Goal: Task Accomplishment & Management: Use online tool/utility

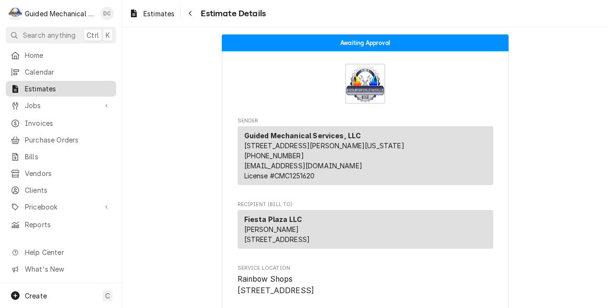
scroll to position [1004, 0]
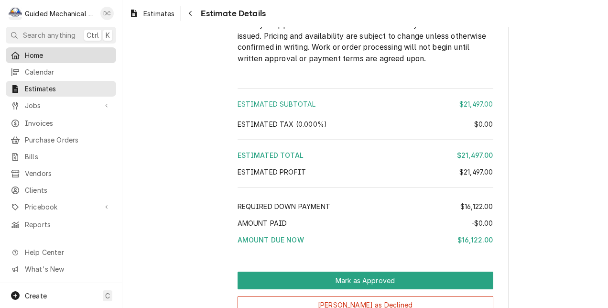
click at [73, 50] on span "Home" at bounding box center [68, 55] width 86 height 10
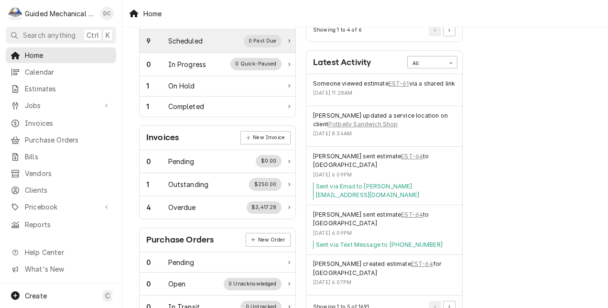
scroll to position [191, 0]
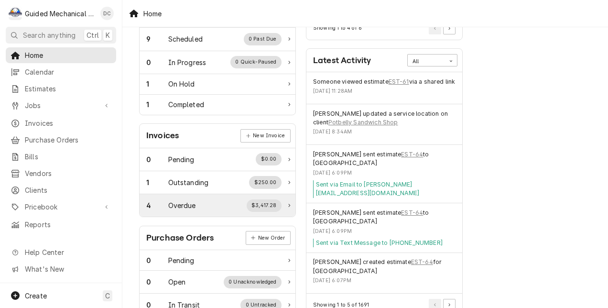
click at [288, 203] on div "4 Overdue $3,417.28" at bounding box center [217, 205] width 156 height 22
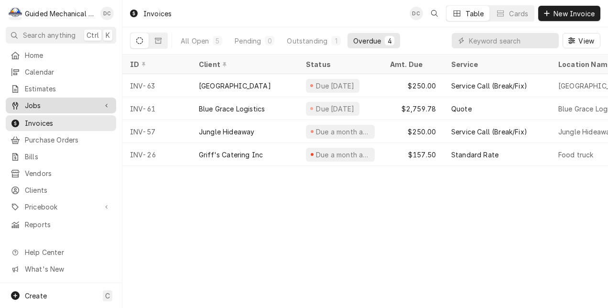
click at [54, 100] on span "Jobs" at bounding box center [61, 105] width 72 height 10
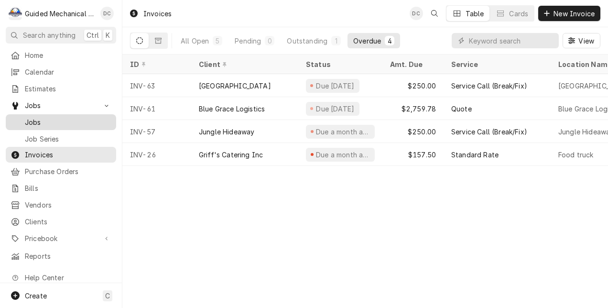
click at [60, 117] on span "Jobs" at bounding box center [68, 122] width 86 height 10
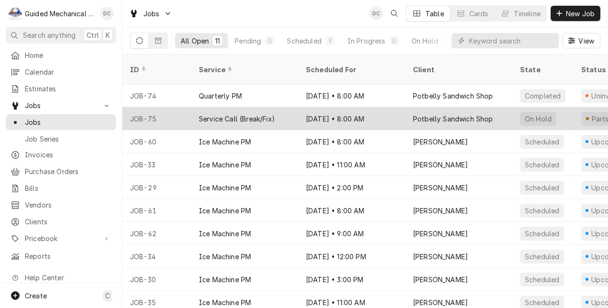
click at [292, 107] on div "Service Call (Break/Fix)" at bounding box center [244, 118] width 107 height 23
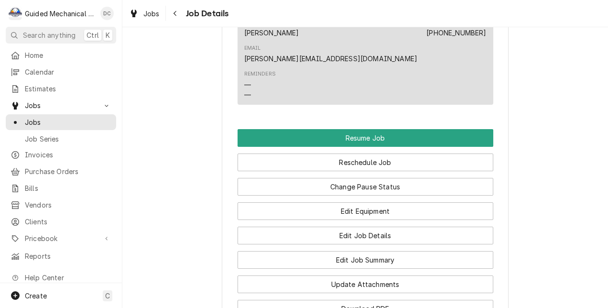
scroll to position [812, 0]
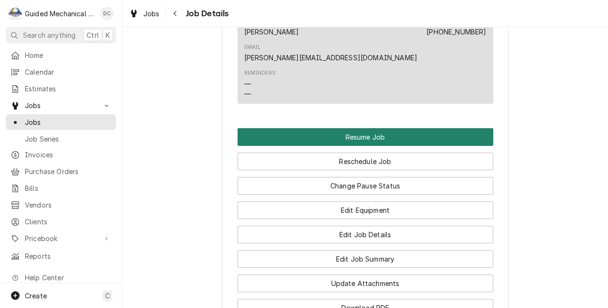
click at [464, 128] on button "Resume Job" at bounding box center [365, 137] width 256 height 18
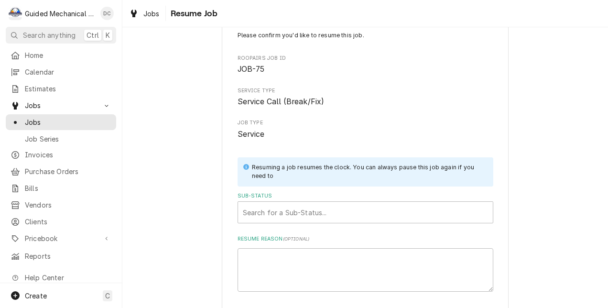
scroll to position [94, 0]
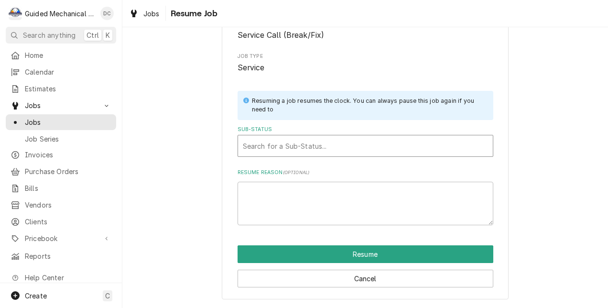
click at [414, 147] on div "Sub-Status" at bounding box center [365, 145] width 245 height 17
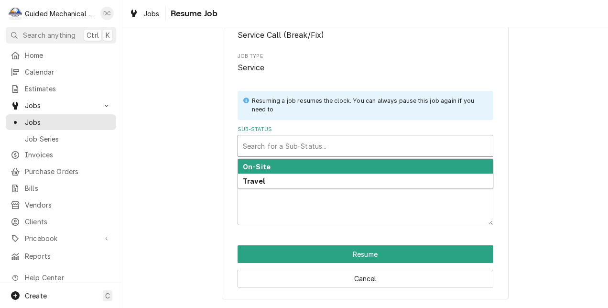
click at [388, 167] on div "On-Site" at bounding box center [365, 166] width 255 height 15
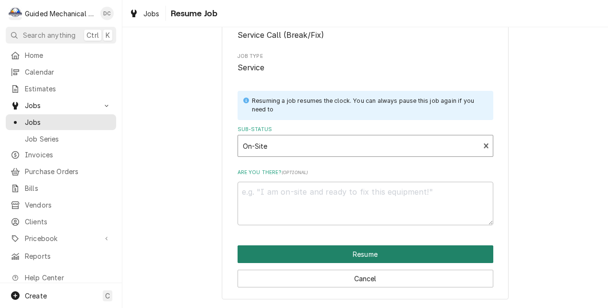
click at [375, 252] on button "Resume" at bounding box center [365, 254] width 256 height 18
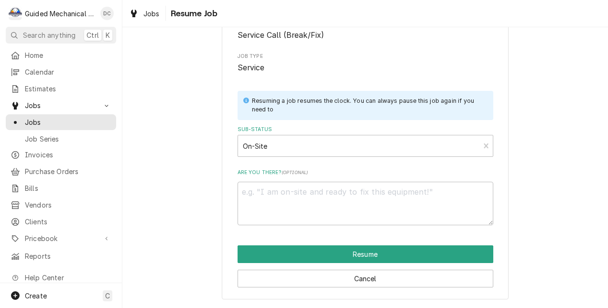
type textarea "x"
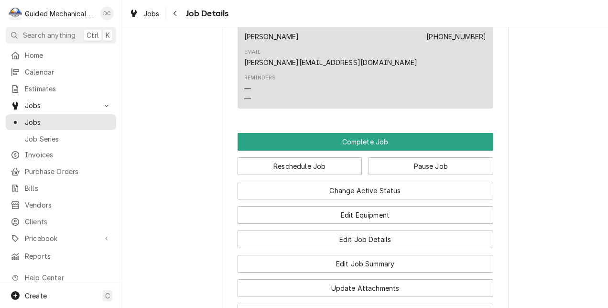
scroll to position [764, 0]
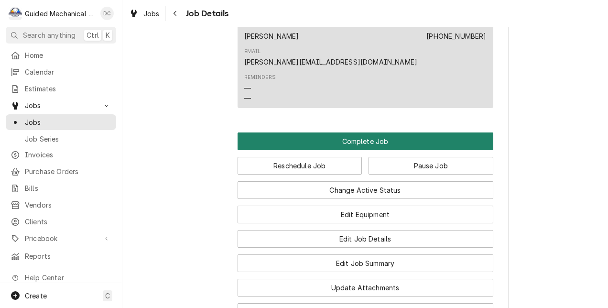
click at [390, 132] on button "Complete Job" at bounding box center [365, 141] width 256 height 18
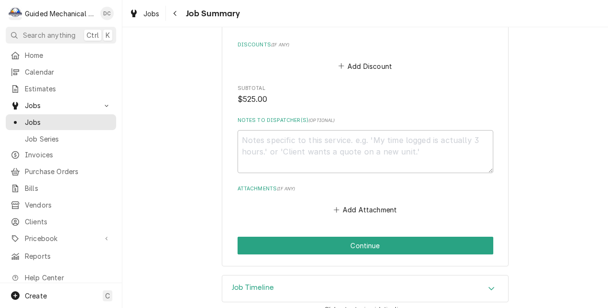
scroll to position [812, 0]
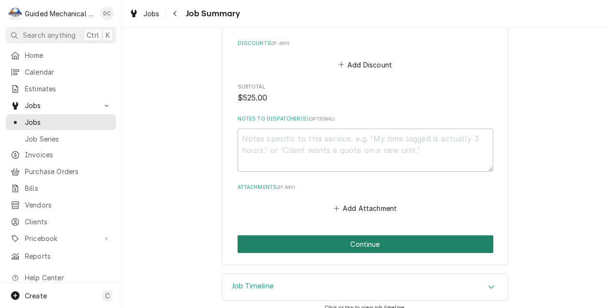
click at [457, 240] on button "Continue" at bounding box center [365, 244] width 256 height 18
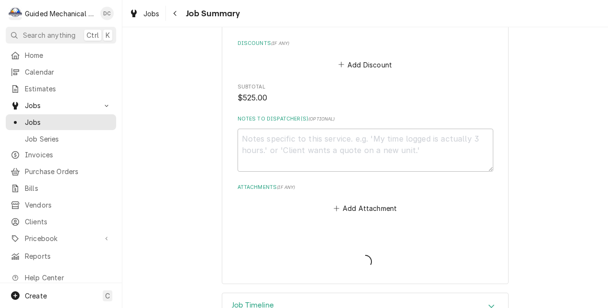
type textarea "x"
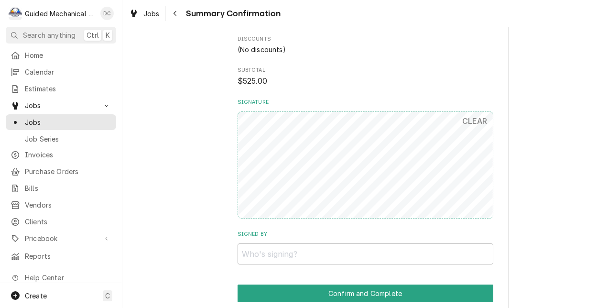
scroll to position [716, 0]
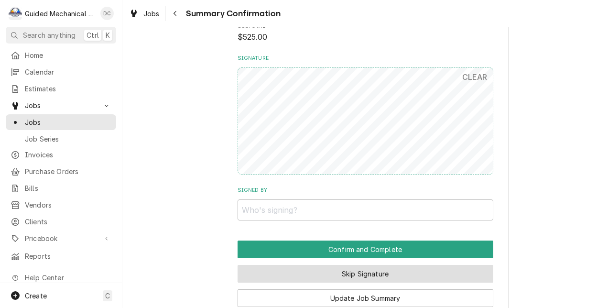
click at [345, 278] on button "Skip Signature" at bounding box center [365, 274] width 256 height 18
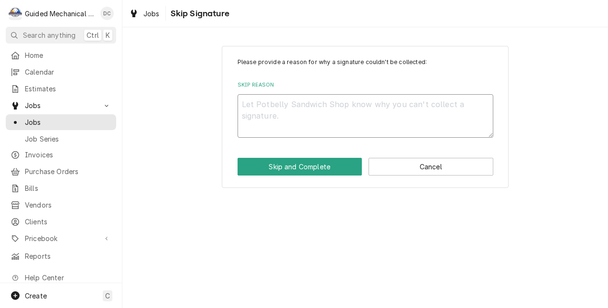
click at [316, 112] on textarea "Skip Reason" at bounding box center [365, 115] width 256 height 43
type textarea "x"
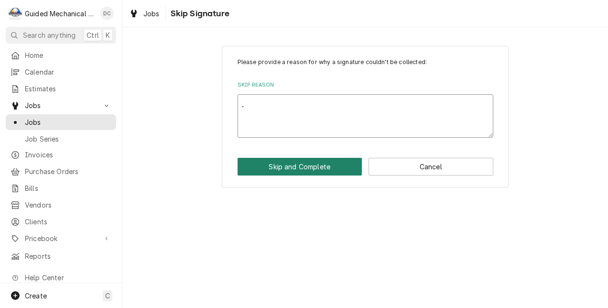
type textarea "."
click at [302, 166] on button "Skip and Complete" at bounding box center [299, 167] width 125 height 18
type textarea "x"
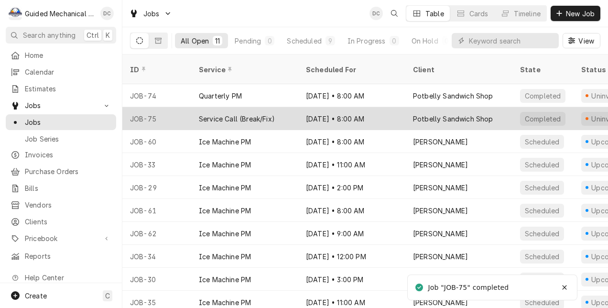
click at [327, 107] on div "[DATE] • 8:00 AM" at bounding box center [351, 118] width 107 height 23
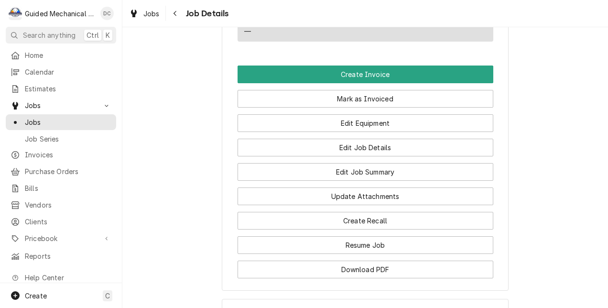
scroll to position [621, 0]
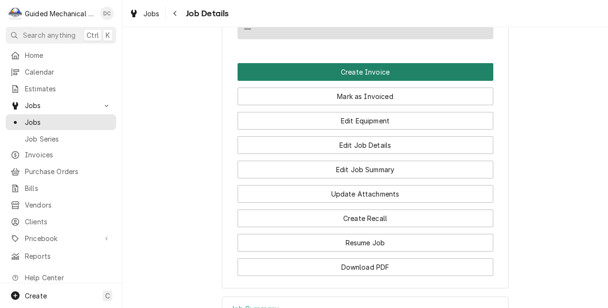
click at [337, 63] on button "Create Invoice" at bounding box center [365, 72] width 256 height 18
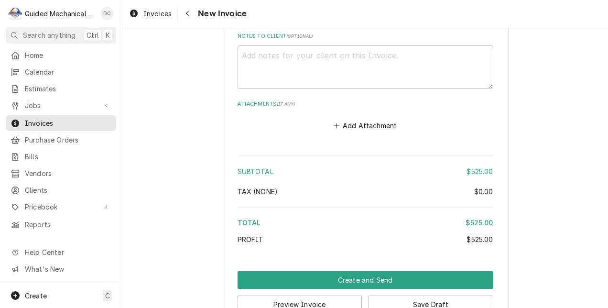
scroll to position [1365, 0]
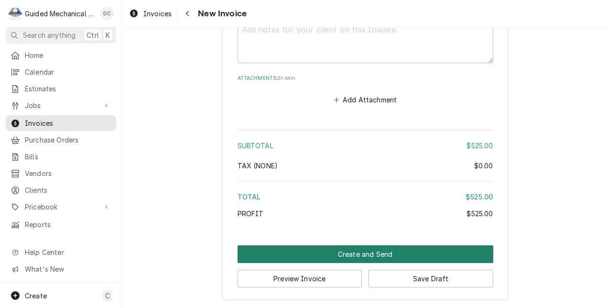
click at [333, 255] on button "Create and Send" at bounding box center [365, 254] width 256 height 18
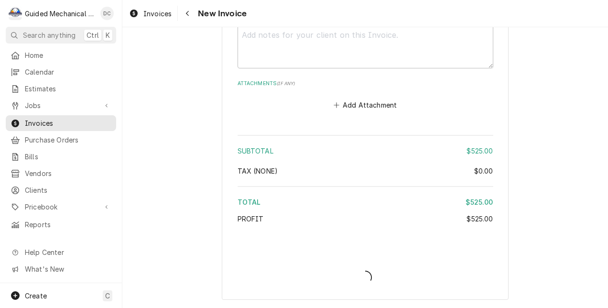
scroll to position [1359, 0]
type textarea "x"
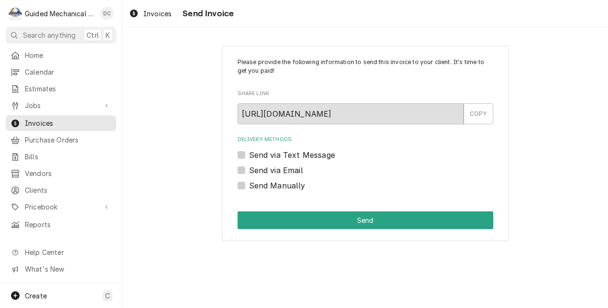
click at [249, 186] on label "Send Manually" at bounding box center [277, 185] width 56 height 11
click at [249, 186] on input "Send Manually" at bounding box center [377, 190] width 256 height 21
checkbox input "true"
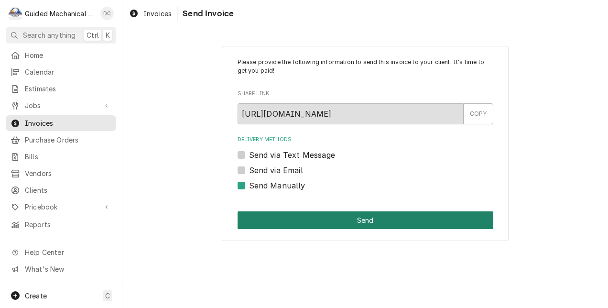
click at [367, 226] on button "Send" at bounding box center [365, 220] width 256 height 18
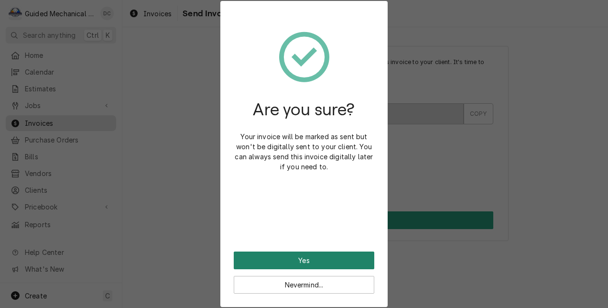
click at [293, 258] on button "Yes" at bounding box center [304, 260] width 140 height 18
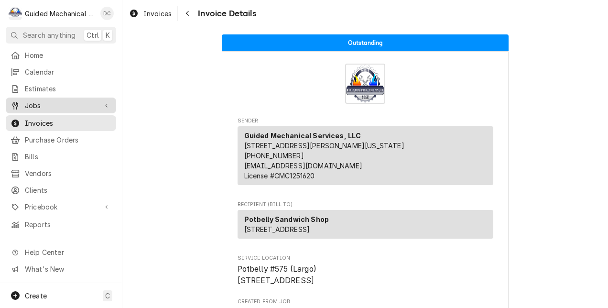
click at [84, 101] on span "Jobs" at bounding box center [61, 105] width 72 height 10
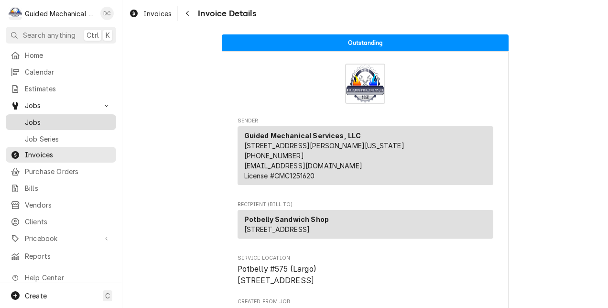
click at [77, 118] on span "Jobs" at bounding box center [68, 122] width 86 height 10
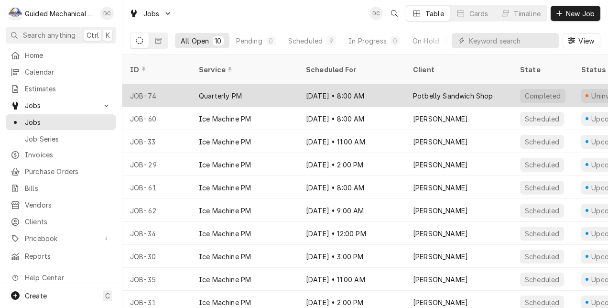
click at [378, 84] on div "[DATE] • 8:00 AM" at bounding box center [351, 95] width 107 height 23
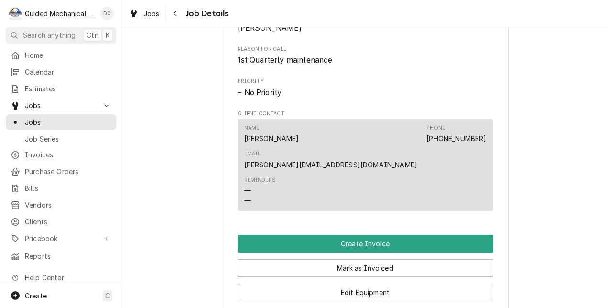
scroll to position [478, 0]
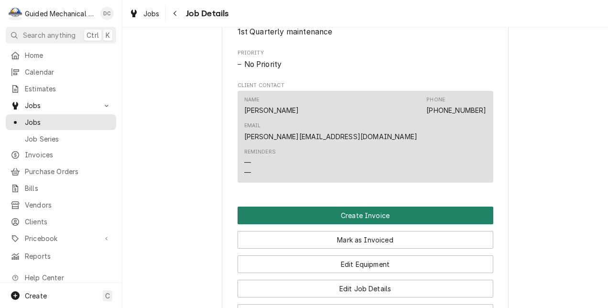
click at [406, 206] on button "Create Invoice" at bounding box center [365, 215] width 256 height 18
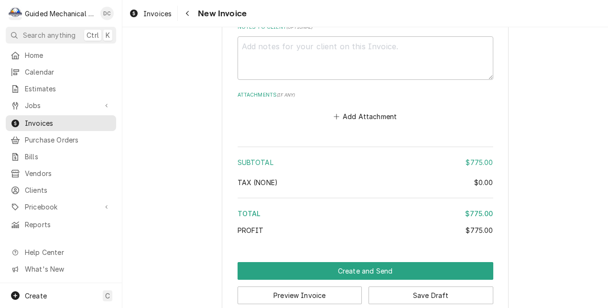
scroll to position [1156, 0]
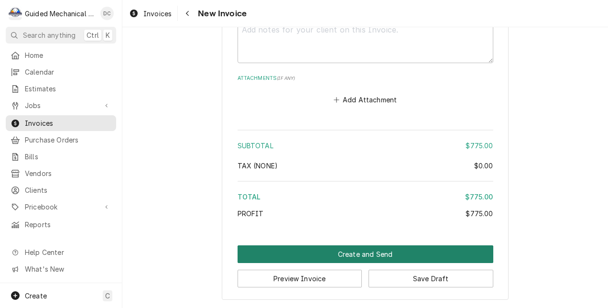
click at [335, 250] on button "Create and Send" at bounding box center [365, 254] width 256 height 18
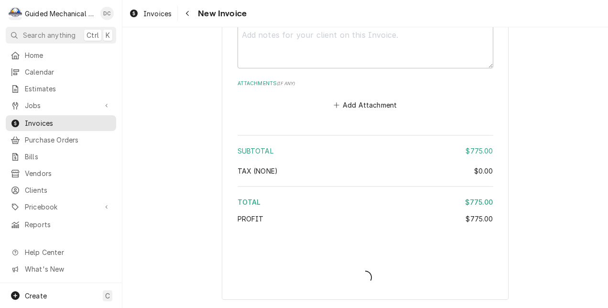
type textarea "x"
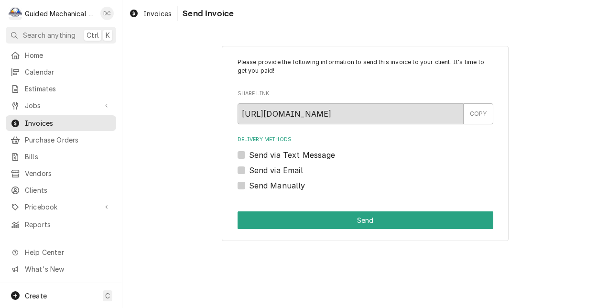
click at [249, 184] on label "Send Manually" at bounding box center [277, 185] width 56 height 11
click at [249, 184] on input "Send Manually" at bounding box center [377, 190] width 256 height 21
checkbox input "true"
click at [161, 12] on span "Invoices" at bounding box center [157, 14] width 28 height 10
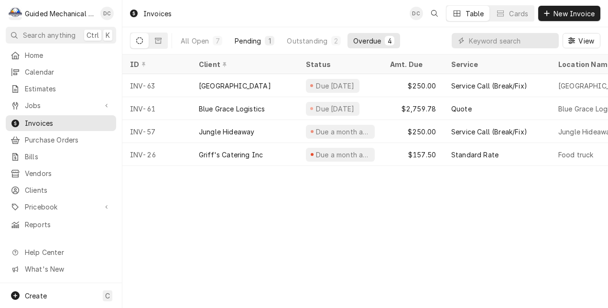
click at [258, 39] on div "Pending" at bounding box center [248, 41] width 26 height 10
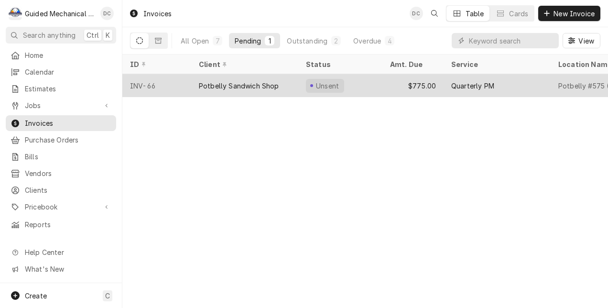
click at [258, 83] on div "Potbelly Sandwich Shop" at bounding box center [239, 86] width 80 height 10
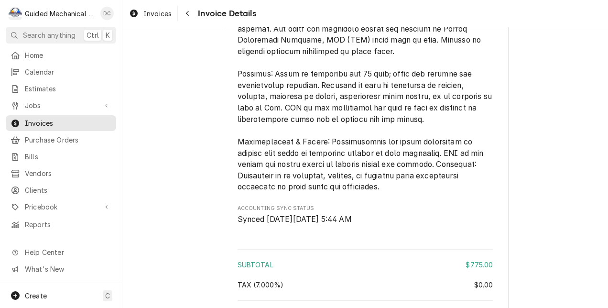
scroll to position [1333, 0]
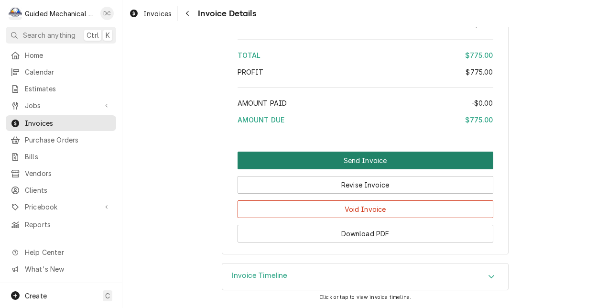
click at [274, 155] on button "Send Invoice" at bounding box center [365, 160] width 256 height 18
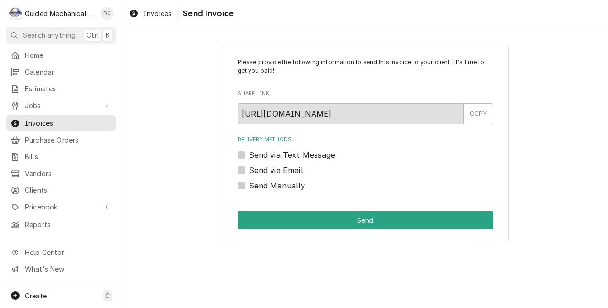
click at [249, 184] on label "Send Manually" at bounding box center [277, 185] width 56 height 11
click at [249, 184] on input "Send Manually" at bounding box center [377, 190] width 256 height 21
checkbox input "true"
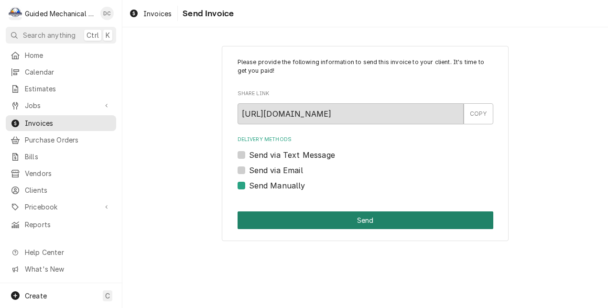
click at [271, 219] on button "Send" at bounding box center [365, 220] width 256 height 18
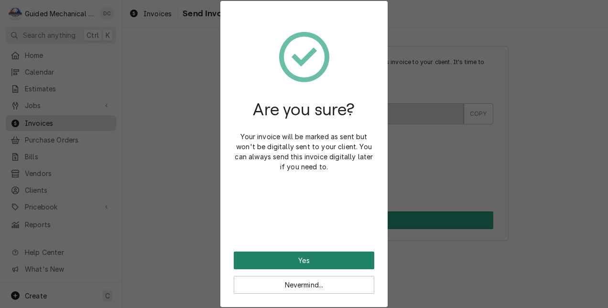
click at [262, 256] on button "Yes" at bounding box center [304, 260] width 140 height 18
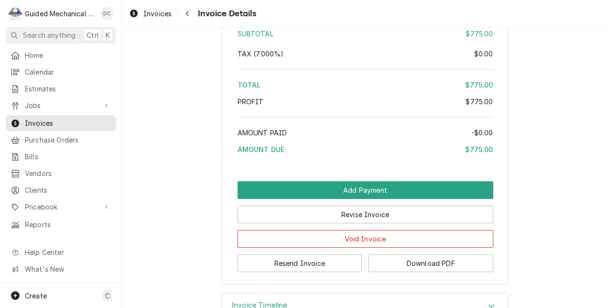
scroll to position [1365, 0]
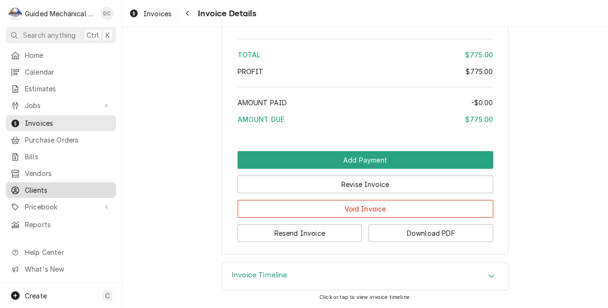
click at [54, 185] on span "Clients" at bounding box center [68, 190] width 86 height 10
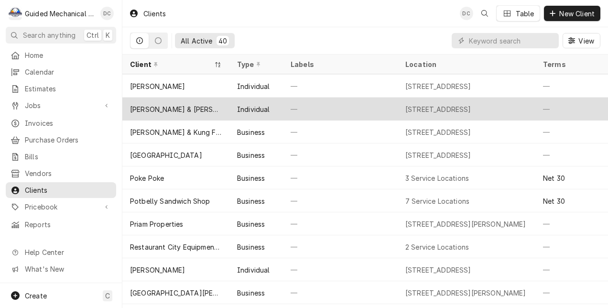
scroll to position [528, 0]
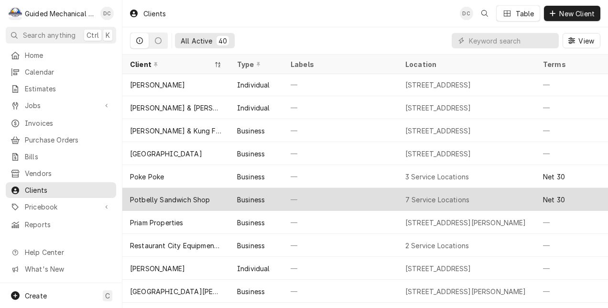
click at [192, 199] on div "Potbelly Sandwich Shop" at bounding box center [170, 199] width 80 height 10
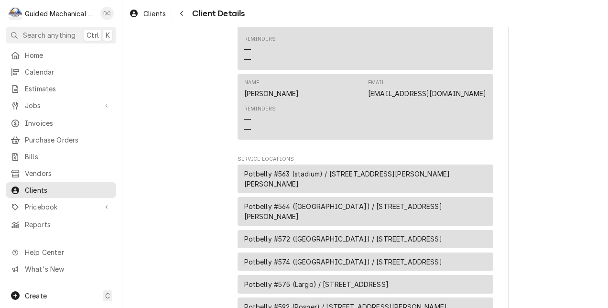
scroll to position [380, 0]
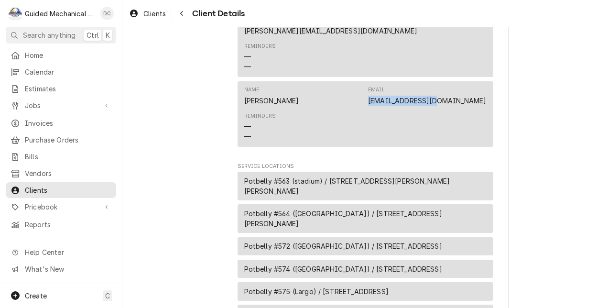
drag, startPoint x: 409, startPoint y: 73, endPoint x: 485, endPoint y: 76, distance: 76.5
click at [485, 81] on div "Name [PERSON_NAME] Email [EMAIL_ADDRESS][DOMAIN_NAME] Reminders — —" at bounding box center [365, 113] width 256 height 65
copy link "[EMAIL_ADDRESS][DOMAIN_NAME]"
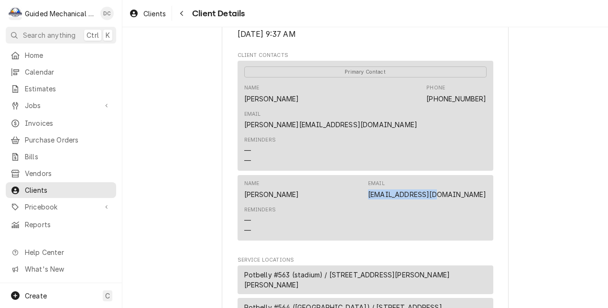
scroll to position [285, 0]
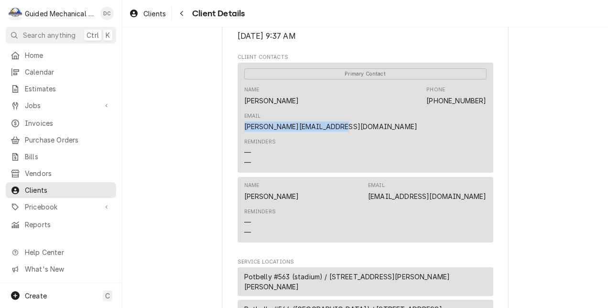
drag, startPoint x: 382, startPoint y: 99, endPoint x: 487, endPoint y: 105, distance: 104.8
click at [487, 105] on div "Primary Contact Name [PERSON_NAME] Phone [PHONE_NUMBER] Email [PERSON_NAME][EMA…" at bounding box center [365, 118] width 256 height 110
copy link "[PERSON_NAME][EMAIL_ADDRESS][DOMAIN_NAME]"
